Goal: Task Accomplishment & Management: Manage account settings

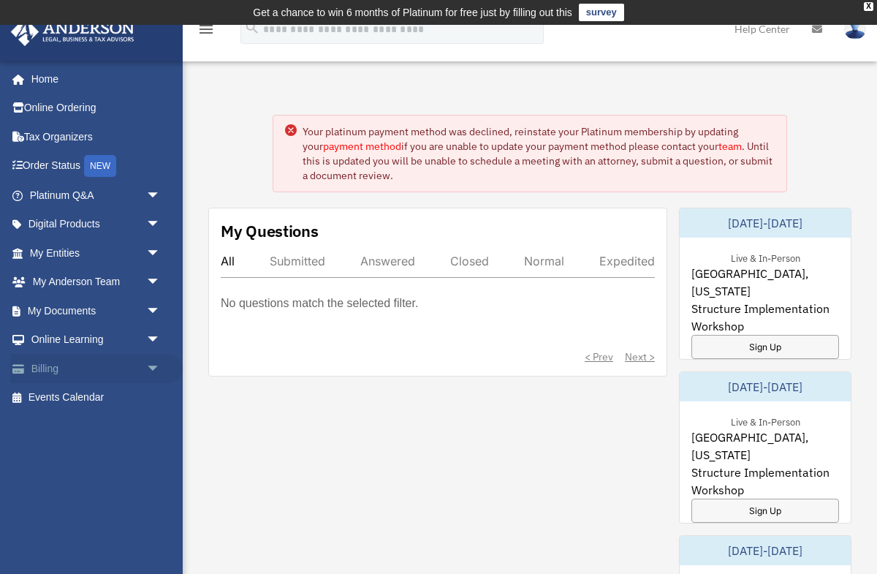
click at [59, 366] on link "Billing arrow_drop_down" at bounding box center [96, 368] width 173 height 29
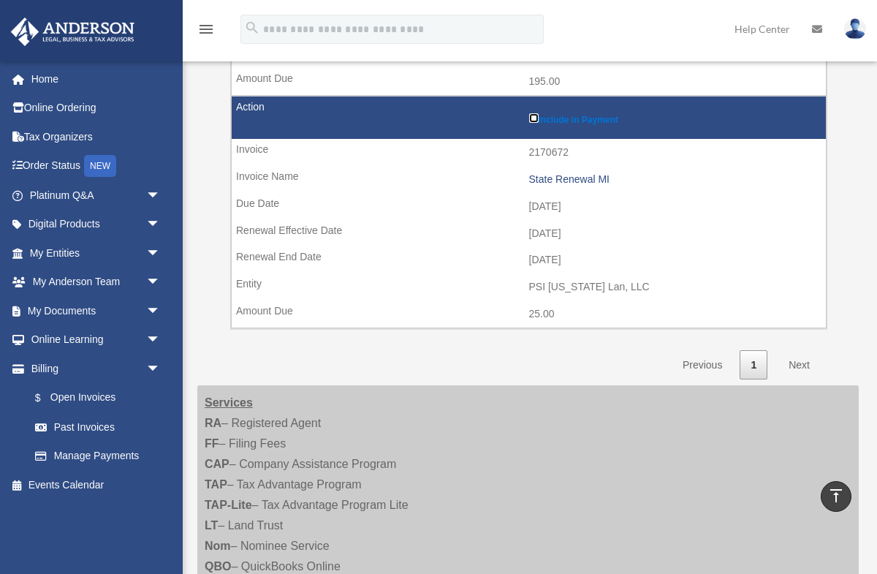
scroll to position [1063, 0]
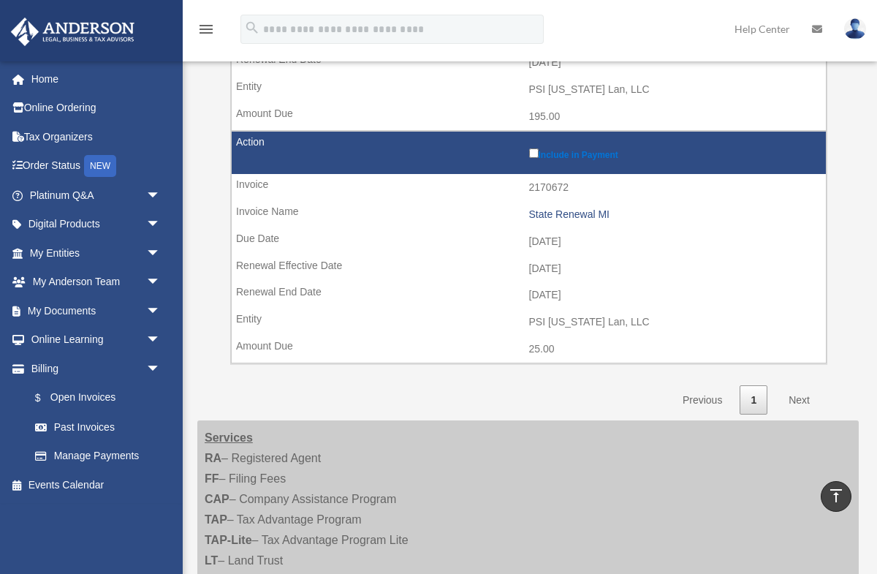
click at [797, 398] on link "Next" at bounding box center [799, 400] width 43 height 30
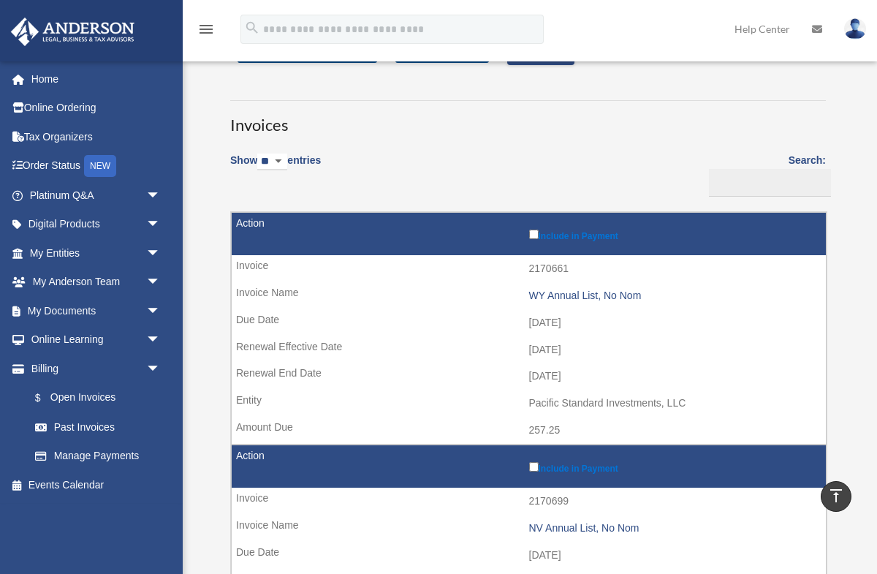
scroll to position [0, 0]
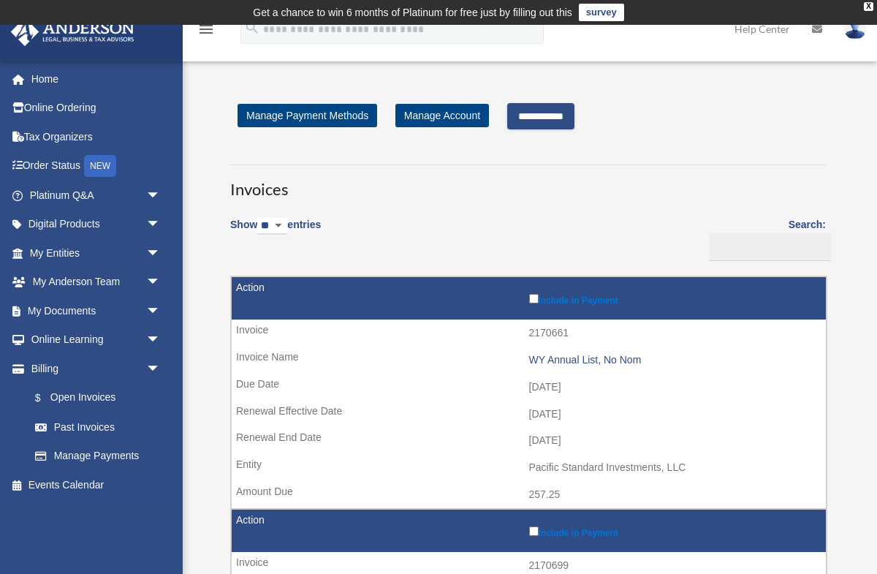
click at [557, 115] on input "**********" at bounding box center [540, 116] width 67 height 26
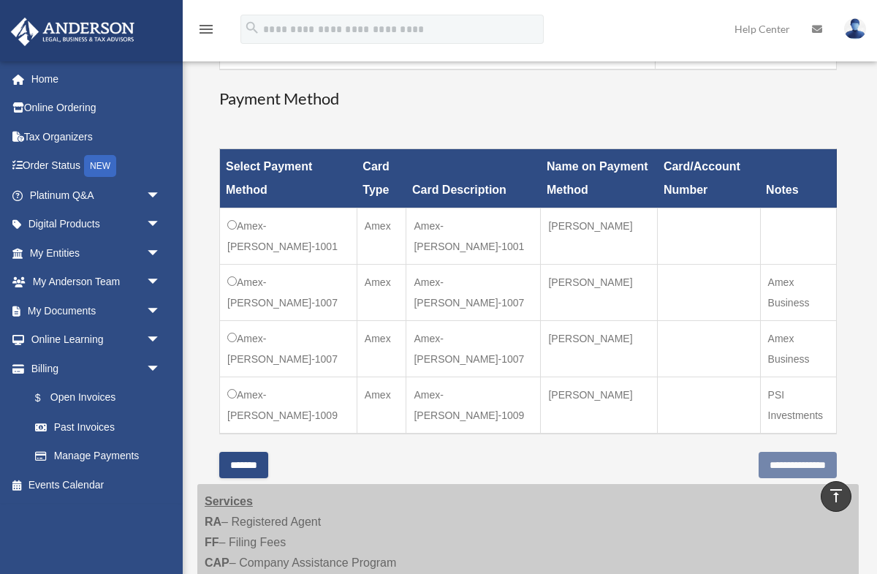
scroll to position [534, 0]
